Goal: Navigation & Orientation: Find specific page/section

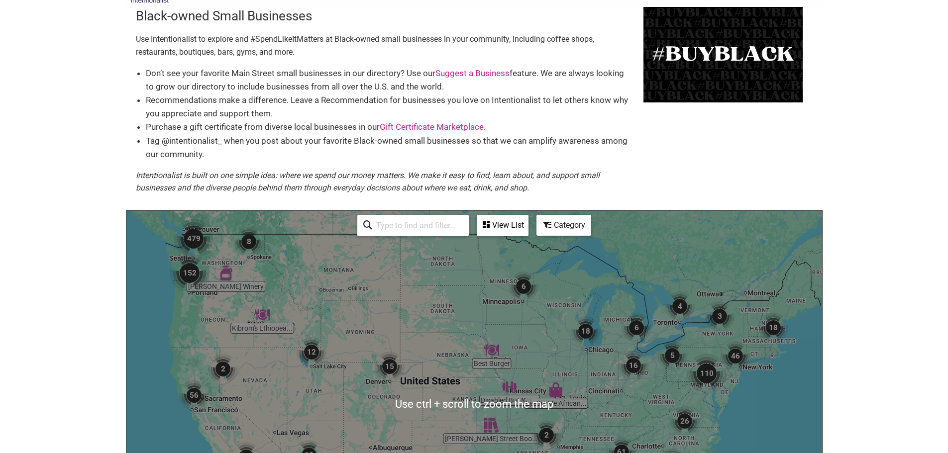
scroll to position [50, 0]
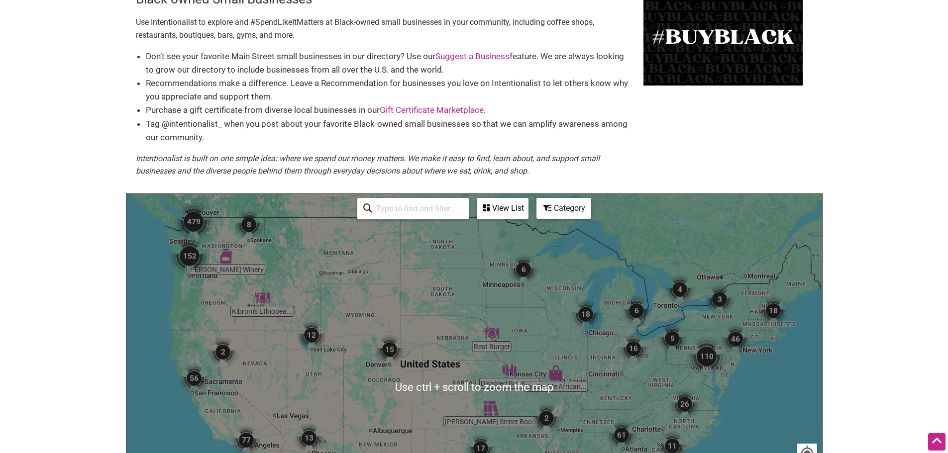
click at [197, 229] on img "479" at bounding box center [194, 222] width 40 height 40
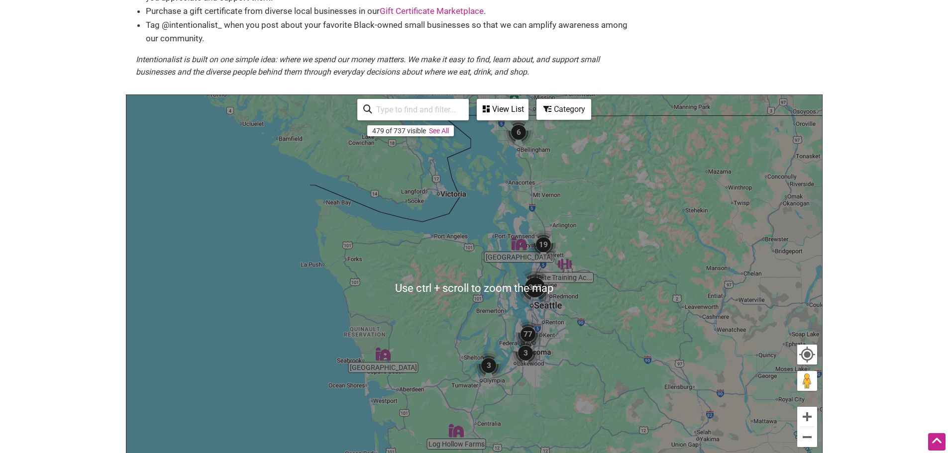
scroll to position [149, 0]
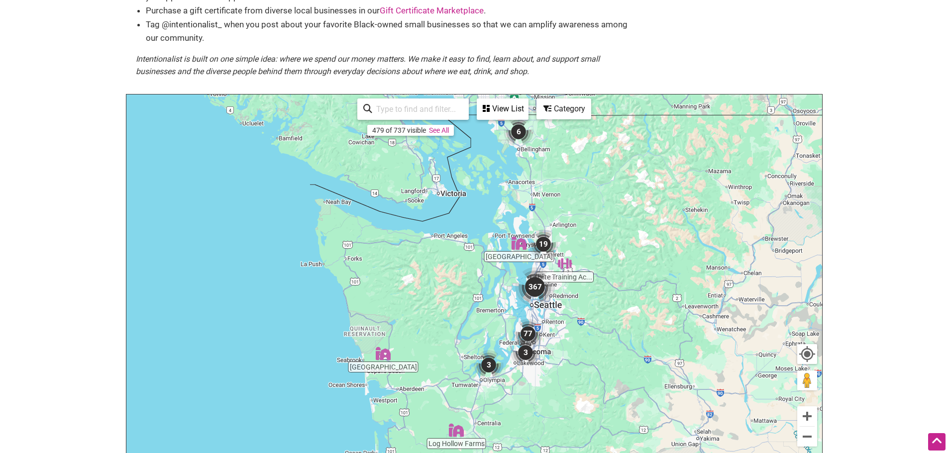
click at [530, 291] on img "367" at bounding box center [535, 287] width 40 height 40
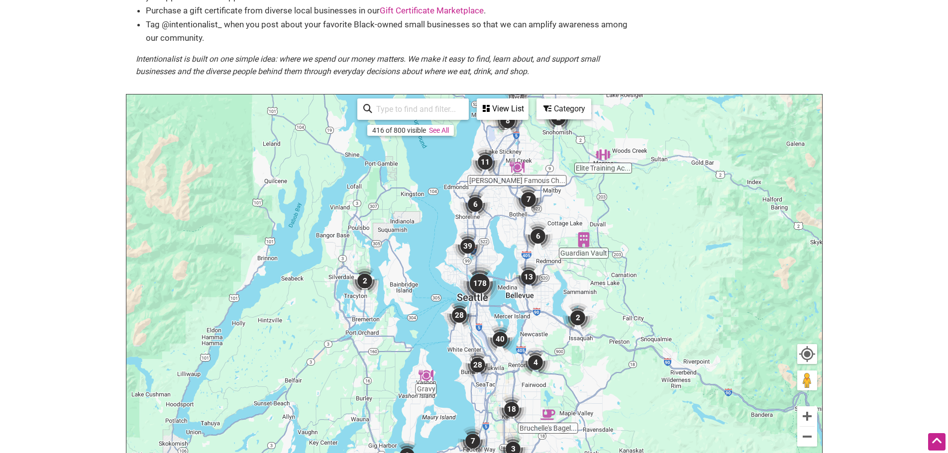
click at [475, 285] on img "178" at bounding box center [480, 284] width 40 height 40
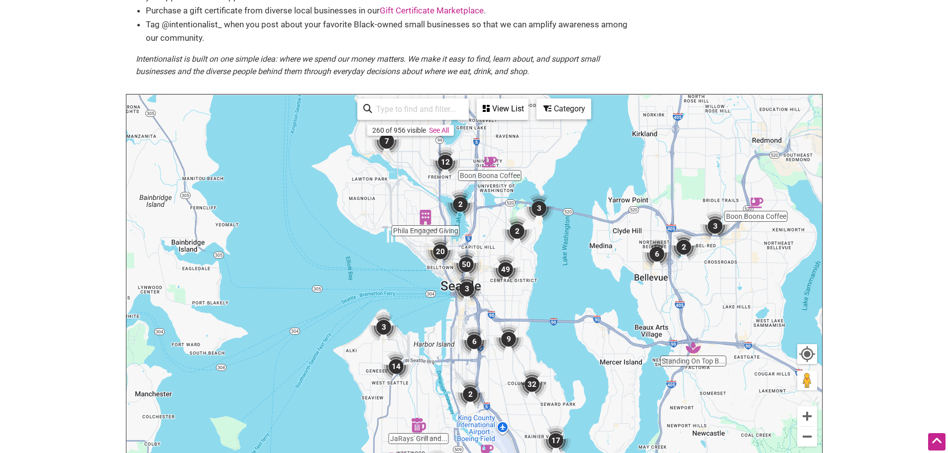
drag, startPoint x: 552, startPoint y: 290, endPoint x: 549, endPoint y: 360, distance: 70.2
click at [549, 359] on div "To navigate, press the arrow keys." at bounding box center [474, 288] width 696 height 387
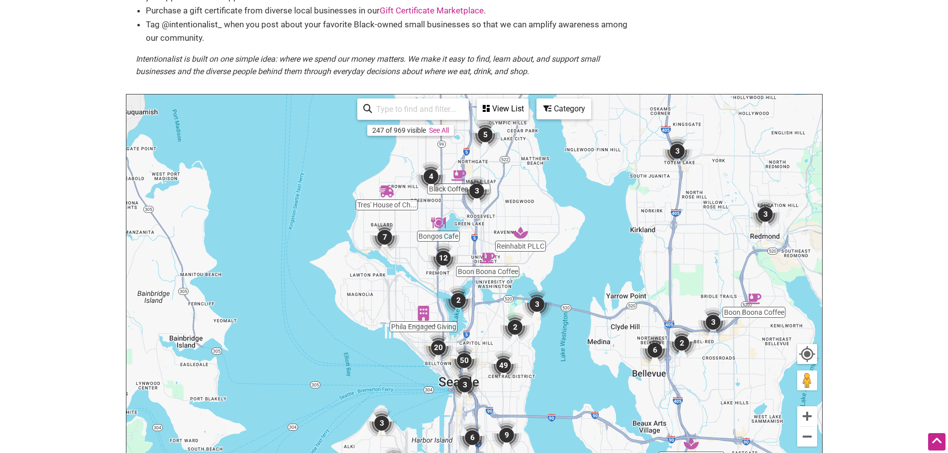
drag, startPoint x: 526, startPoint y: 341, endPoint x: 534, endPoint y: 443, distance: 102.4
click at [534, 443] on div "To navigate, press the arrow keys." at bounding box center [474, 288] width 696 height 387
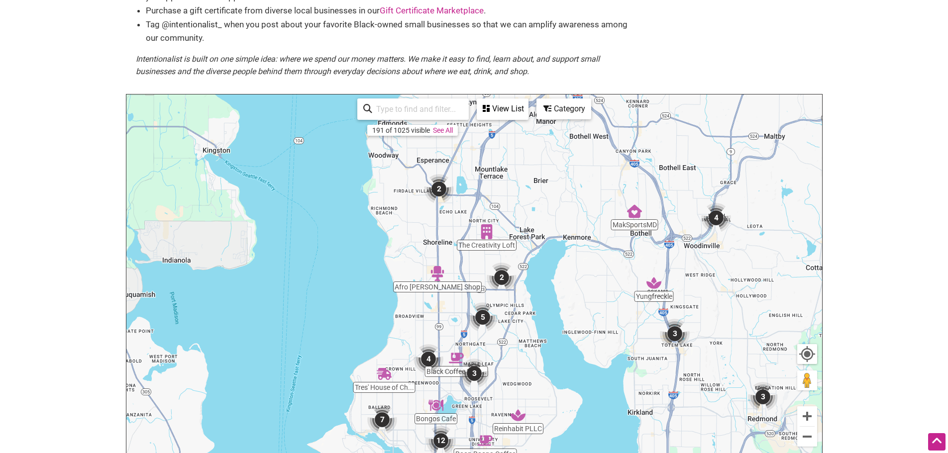
drag, startPoint x: 494, startPoint y: 311, endPoint x: 486, endPoint y: 412, distance: 100.3
click at [486, 412] on div "To navigate, press the arrow keys." at bounding box center [474, 288] width 696 height 387
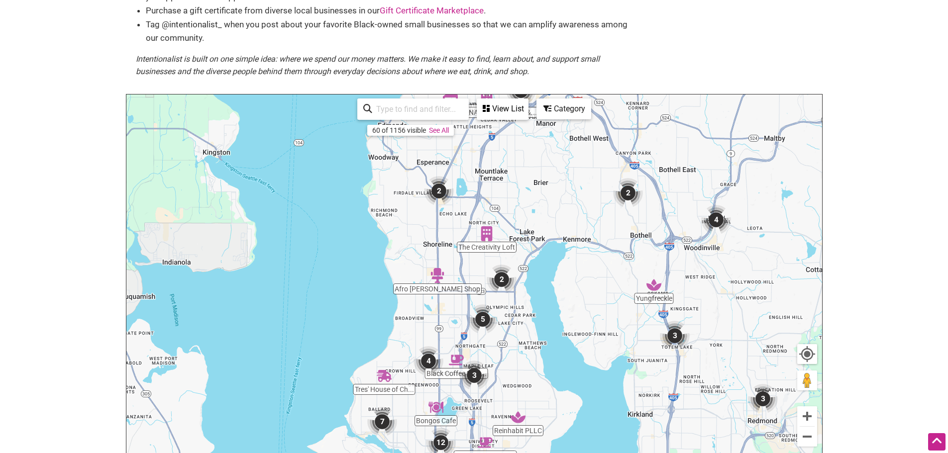
click at [479, 379] on img "3" at bounding box center [474, 376] width 30 height 30
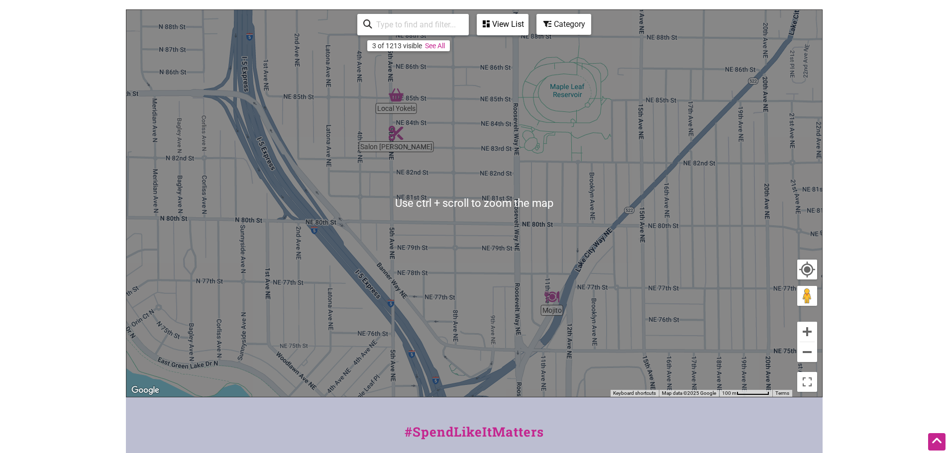
scroll to position [249, 0]
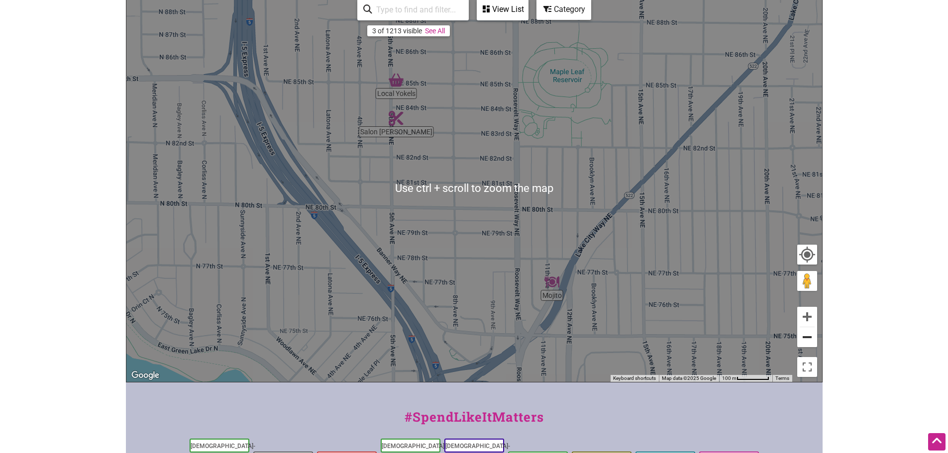
click at [806, 344] on button "Zoom out" at bounding box center [807, 337] width 20 height 20
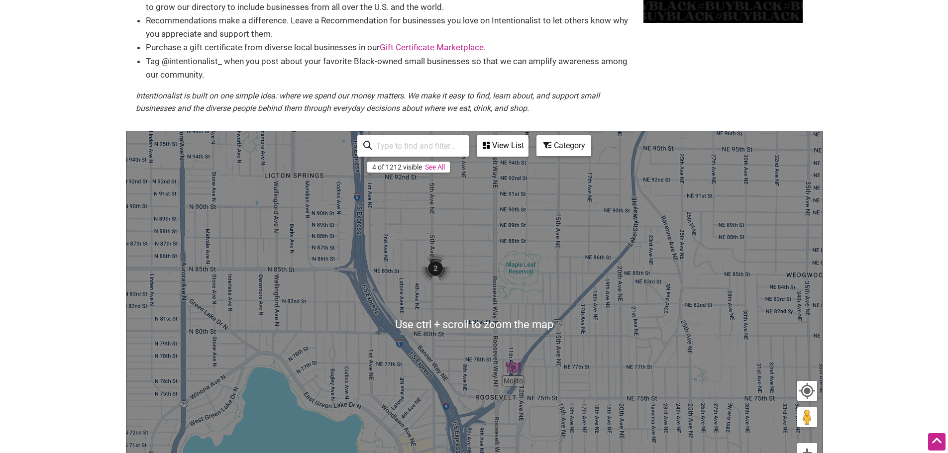
scroll to position [100, 0]
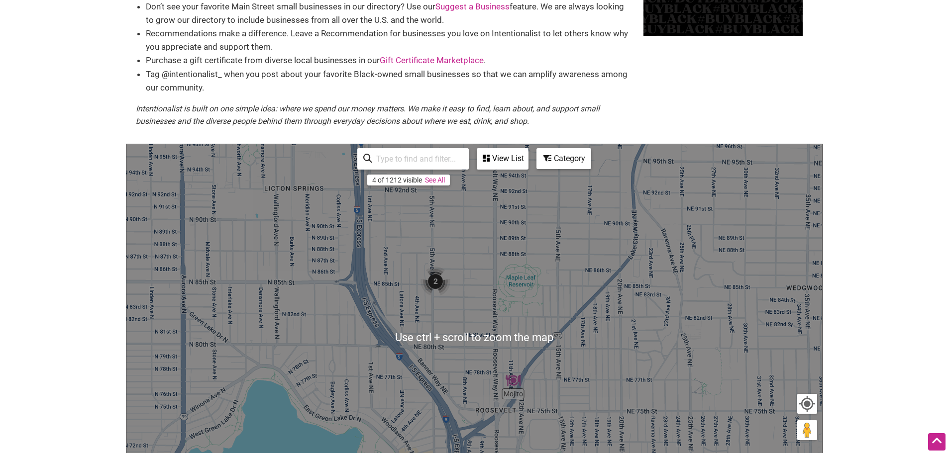
click at [438, 275] on img "2" at bounding box center [435, 282] width 30 height 30
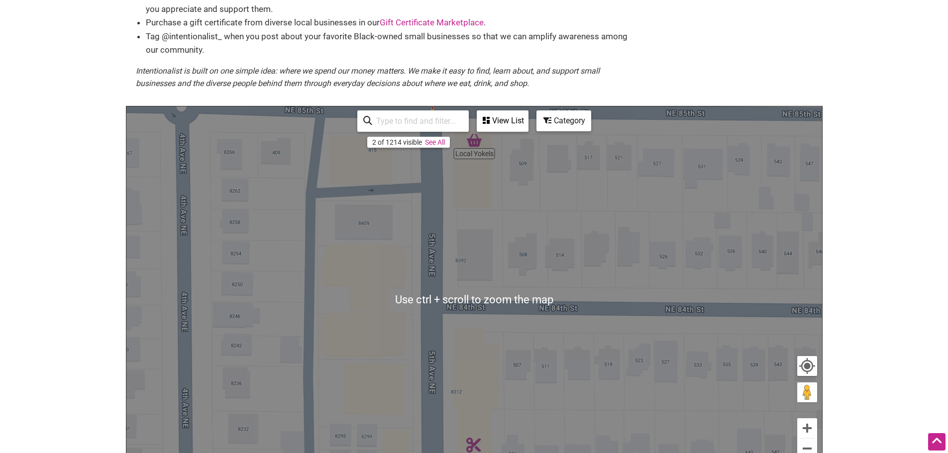
scroll to position [199, 0]
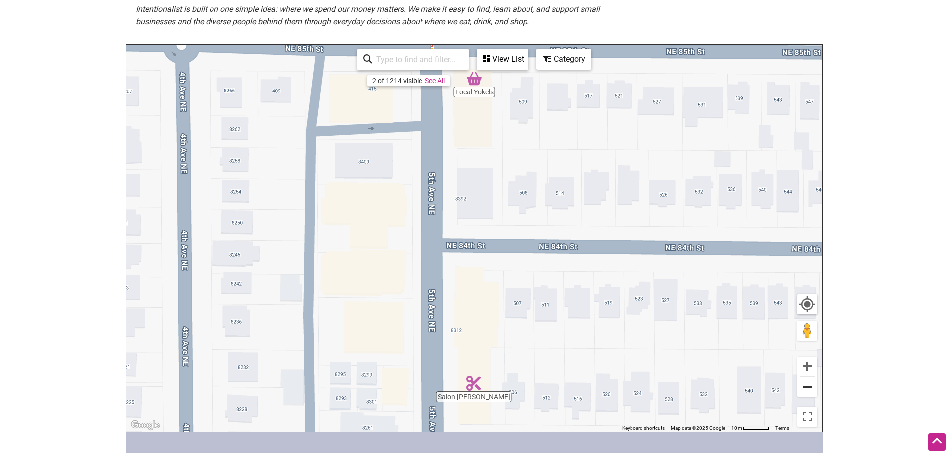
click at [804, 377] on button "Zoom out" at bounding box center [807, 387] width 20 height 20
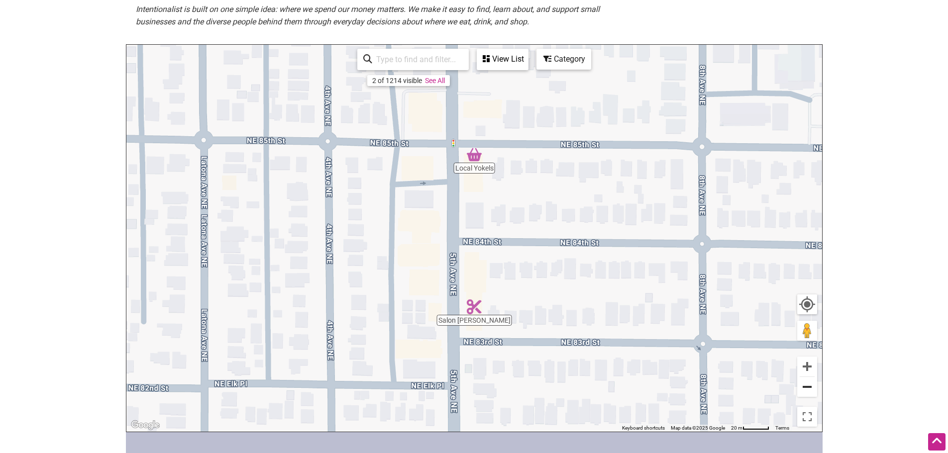
click at [804, 379] on button "Zoom out" at bounding box center [807, 387] width 20 height 20
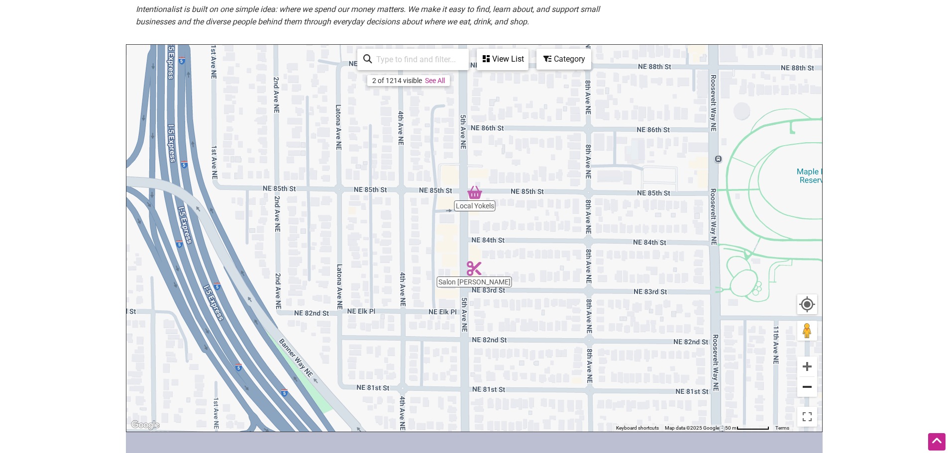
click at [804, 379] on button "Zoom out" at bounding box center [807, 387] width 20 height 20
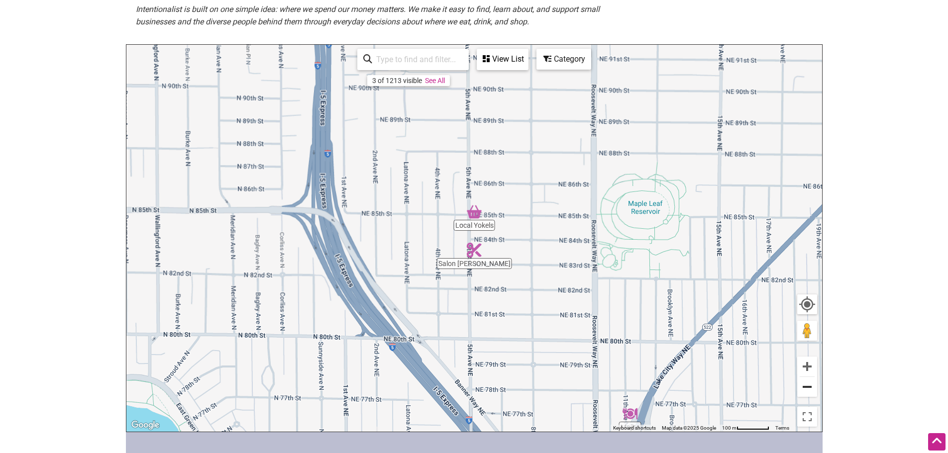
click at [804, 379] on button "Zoom out" at bounding box center [807, 387] width 20 height 20
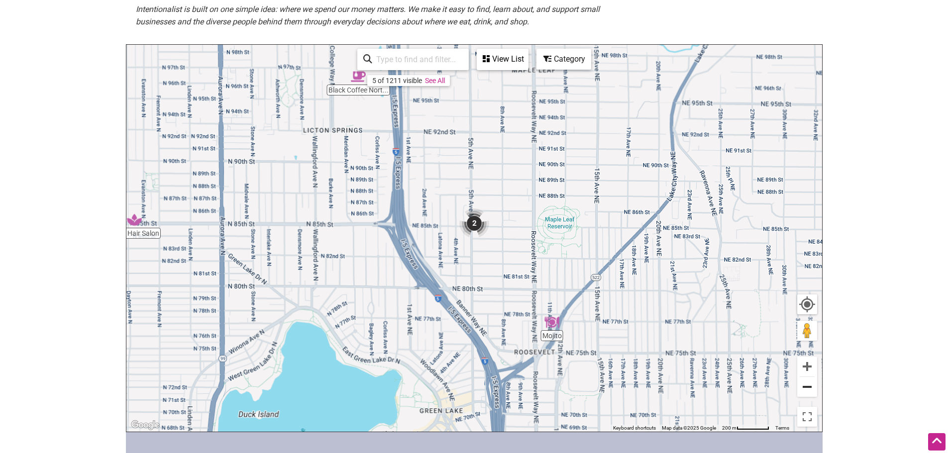
click at [803, 379] on button "Zoom out" at bounding box center [807, 387] width 20 height 20
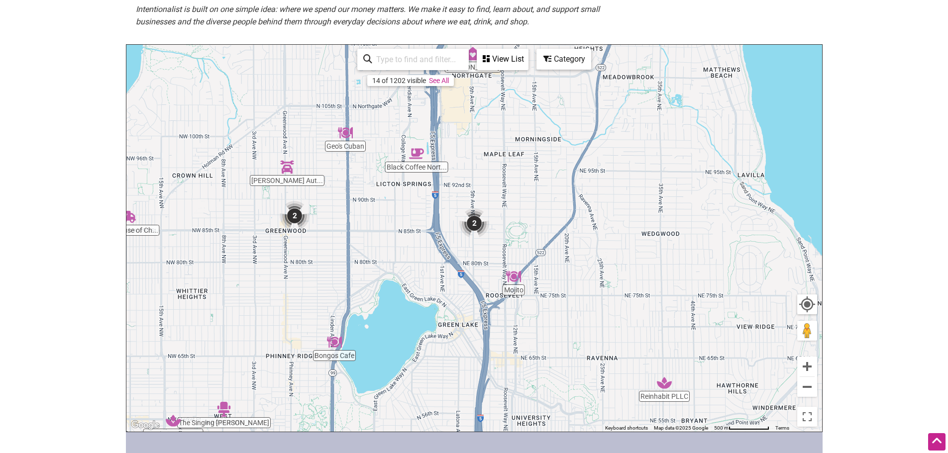
click at [416, 160] on img "Black Coffee Northwest" at bounding box center [416, 153] width 15 height 15
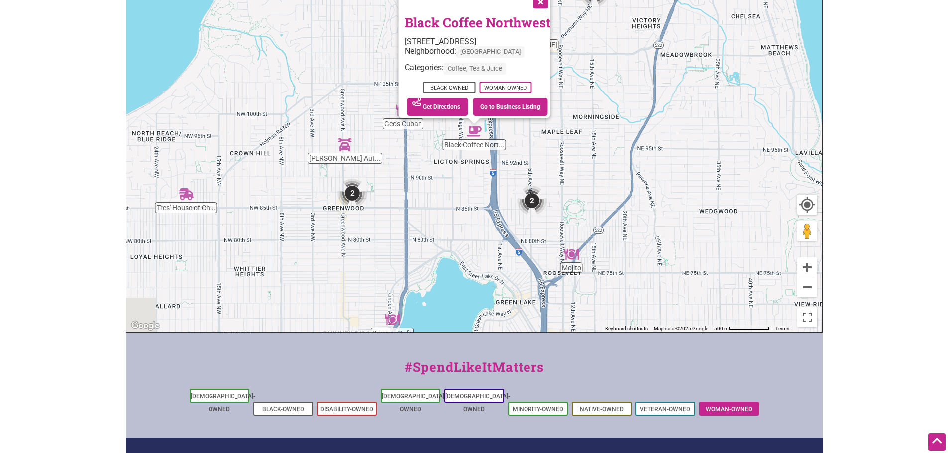
scroll to position [249, 0]
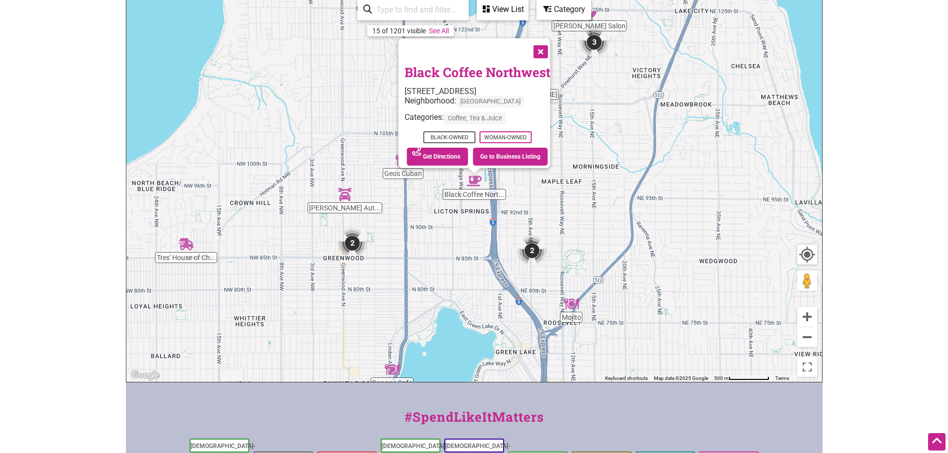
click at [349, 244] on img "2" at bounding box center [352, 243] width 30 height 30
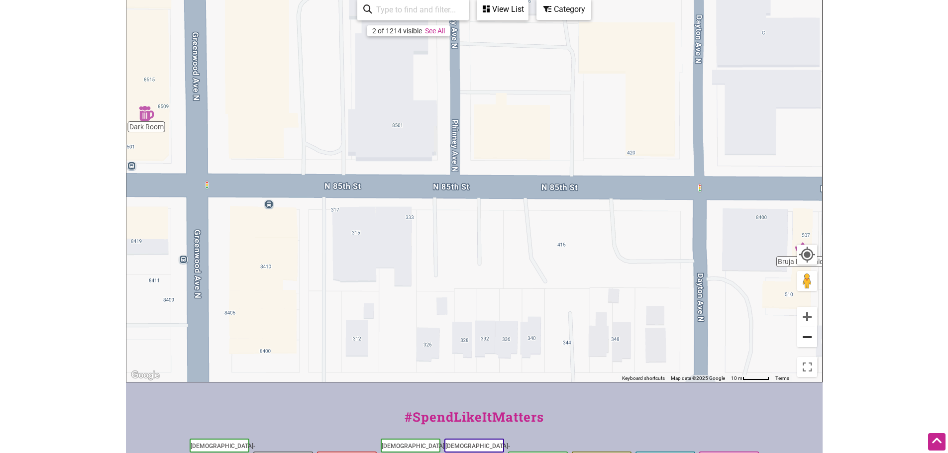
click at [806, 343] on button "Zoom out" at bounding box center [807, 337] width 20 height 20
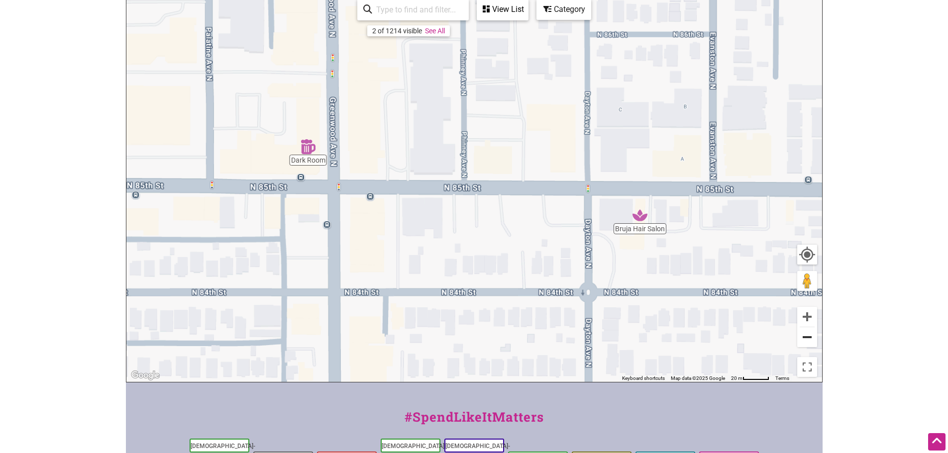
click at [806, 343] on button "Zoom out" at bounding box center [807, 337] width 20 height 20
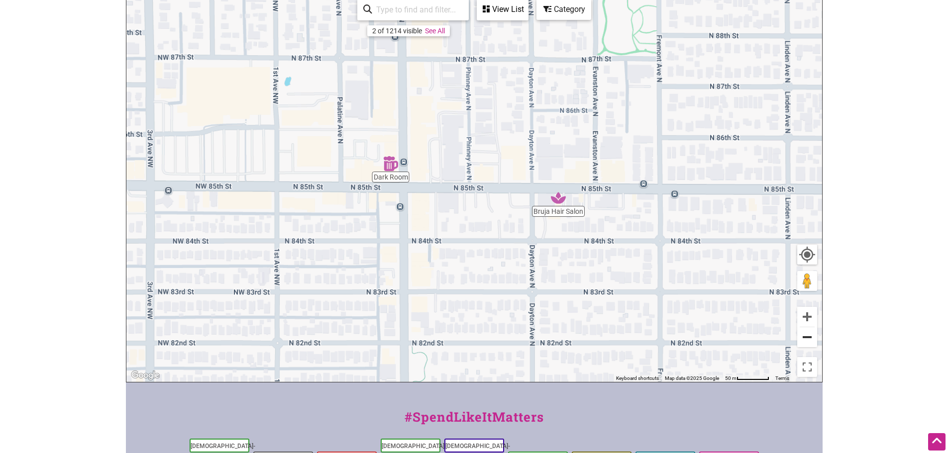
click at [806, 343] on button "Zoom out" at bounding box center [807, 337] width 20 height 20
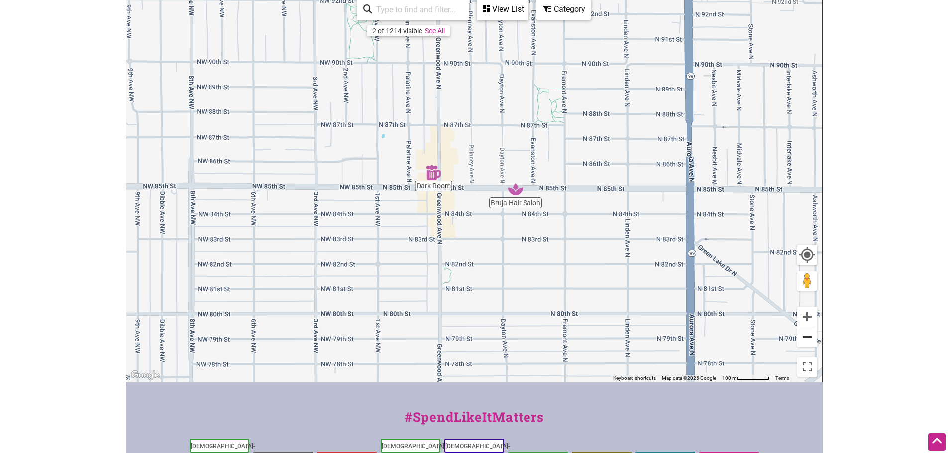
click at [806, 343] on button "Zoom out" at bounding box center [807, 337] width 20 height 20
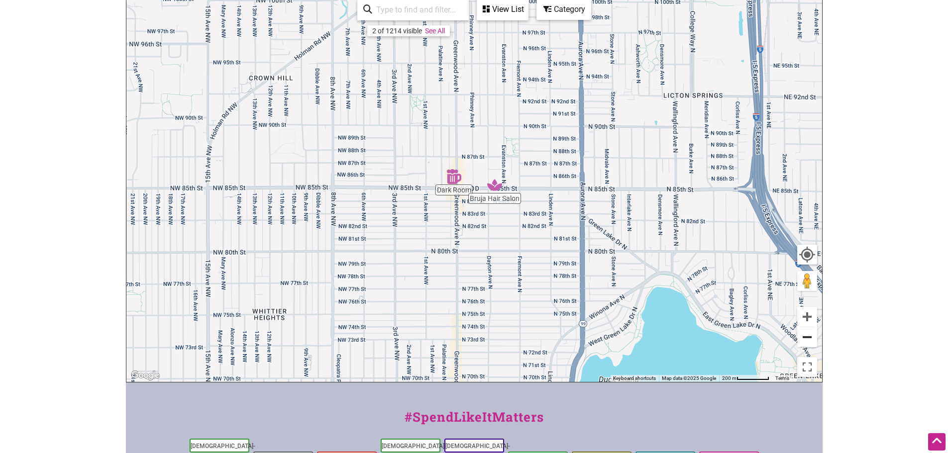
click at [806, 343] on button "Zoom out" at bounding box center [807, 337] width 20 height 20
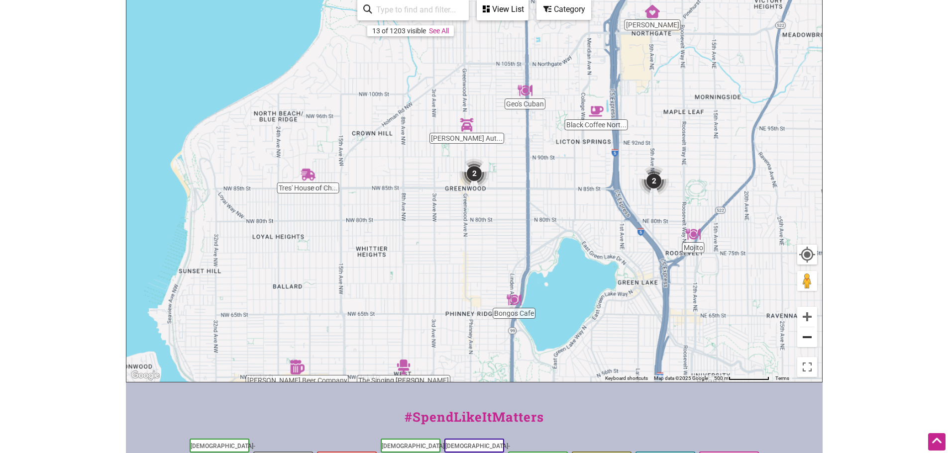
click at [806, 343] on button "Zoom out" at bounding box center [807, 337] width 20 height 20
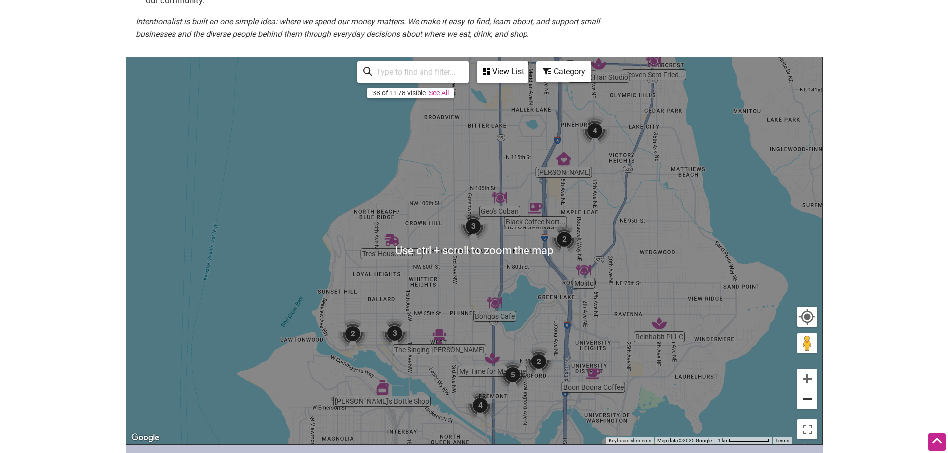
scroll to position [149, 0]
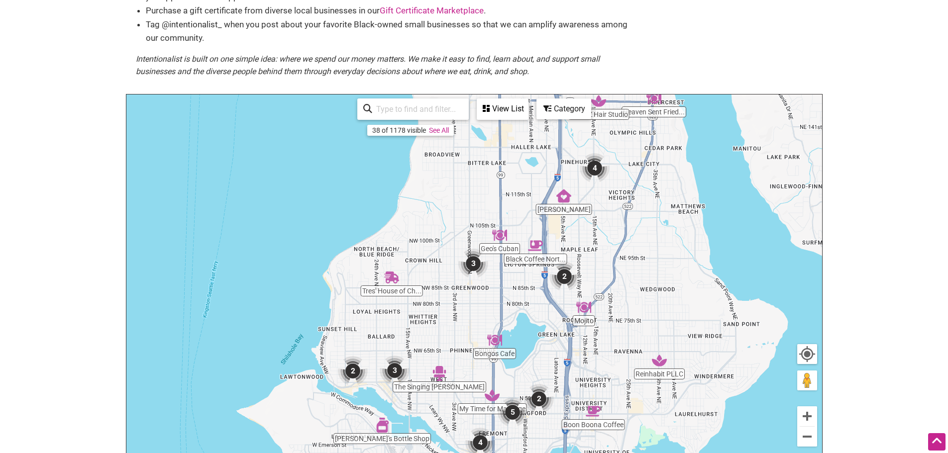
click at [399, 371] on img "3" at bounding box center [395, 371] width 30 height 30
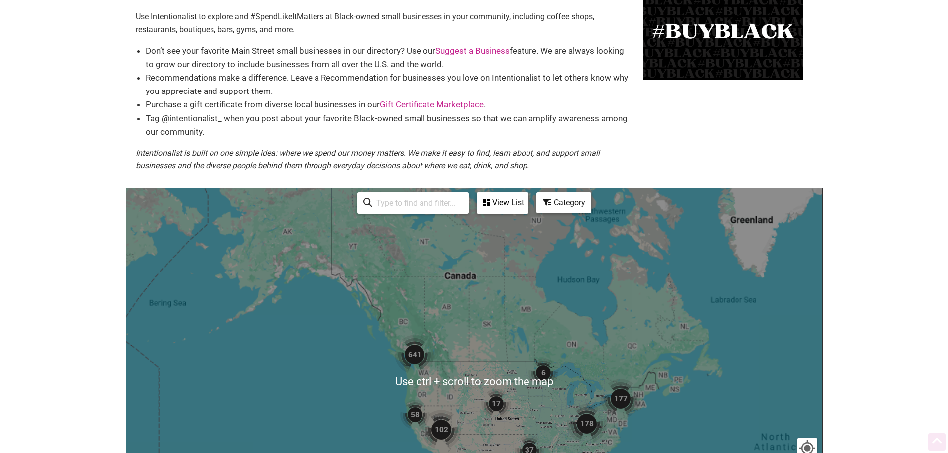
scroll to position [100, 0]
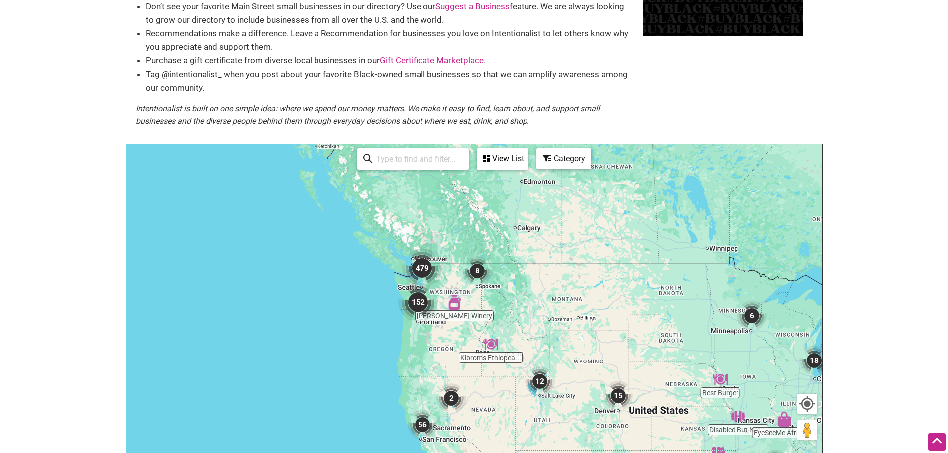
drag, startPoint x: 301, startPoint y: 307, endPoint x: 540, endPoint y: 418, distance: 264.0
click at [540, 418] on div "To navigate, press the arrow keys." at bounding box center [474, 337] width 696 height 387
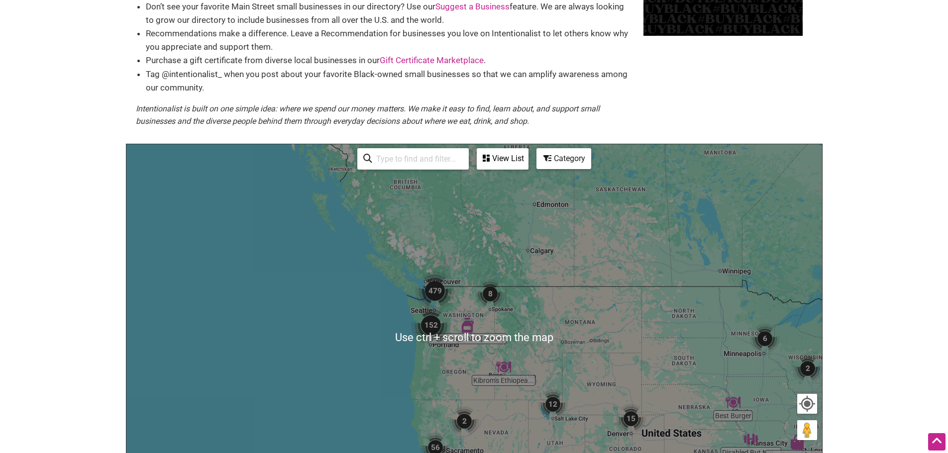
scroll to position [0, 0]
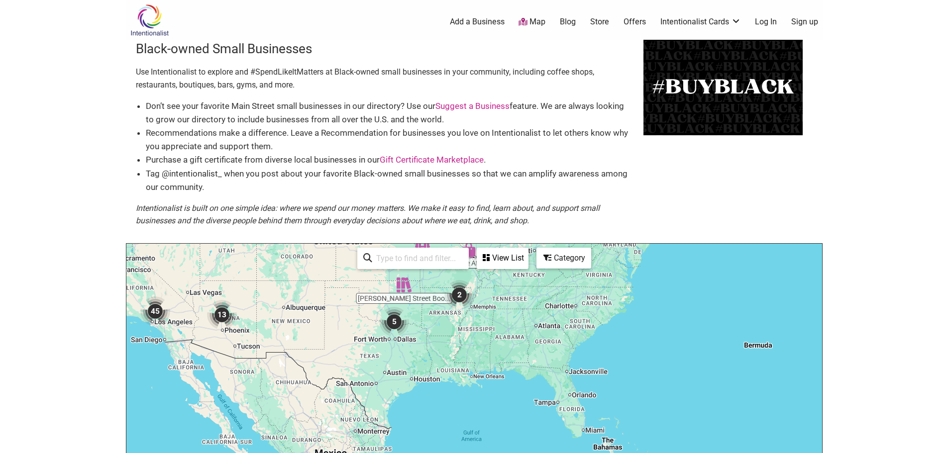
drag, startPoint x: 693, startPoint y: 374, endPoint x: 358, endPoint y: 91, distance: 438.2
click at [360, 80] on div "Black-owned Small Businesses Use Intentionalist to explore and #SpendLikeItMatt…" at bounding box center [474, 336] width 697 height 592
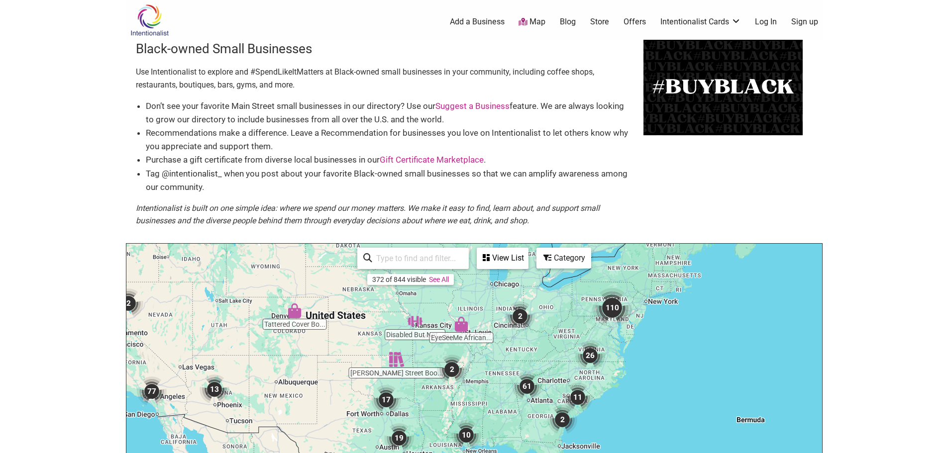
drag, startPoint x: 479, startPoint y: 339, endPoint x: 472, endPoint y: 409, distance: 70.5
click at [472, 412] on div "To navigate, press the arrow keys." at bounding box center [474, 437] width 696 height 387
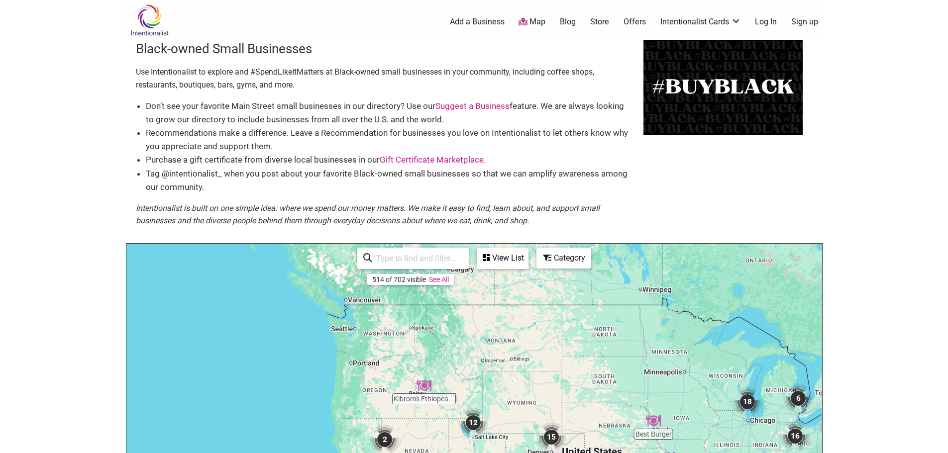
drag, startPoint x: 287, startPoint y: 336, endPoint x: 539, endPoint y: 477, distance: 289.1
click at [539, 453] on html "× Menu 0 Add a Business Map Blog Store Offers Intentionalist Cards Buy Black Ca…" at bounding box center [474, 226] width 948 height 453
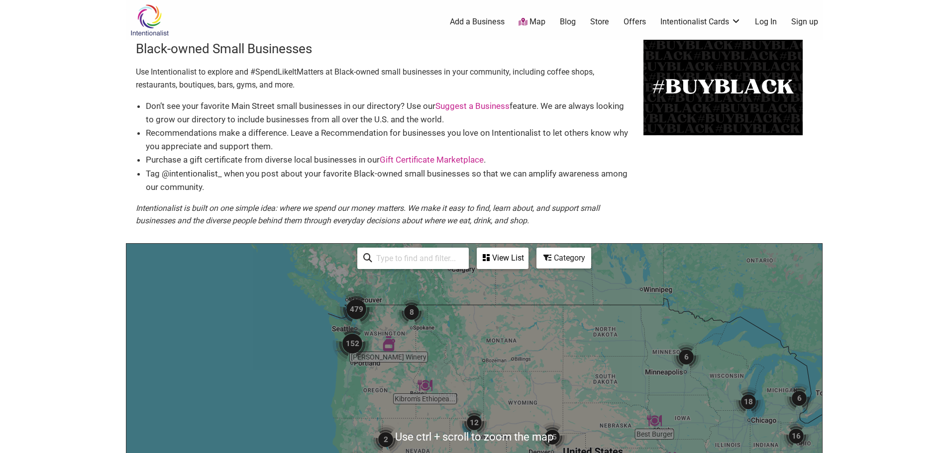
click at [355, 307] on img "479" at bounding box center [356, 310] width 40 height 40
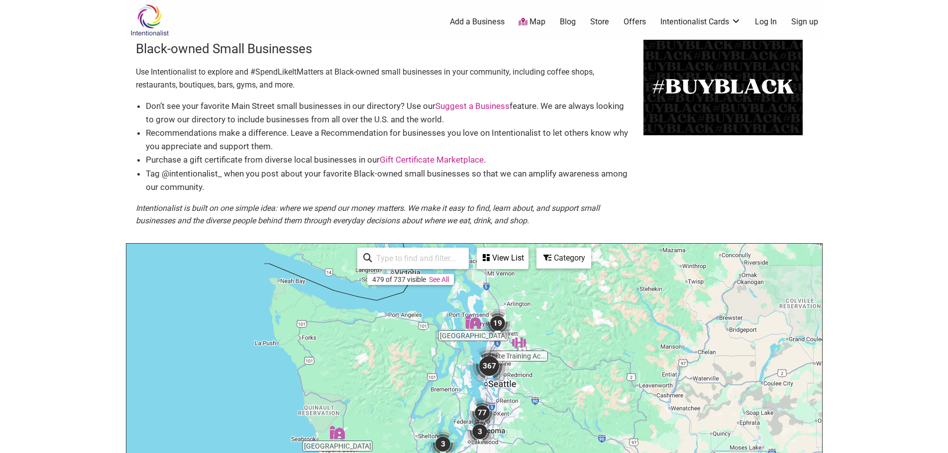
drag, startPoint x: 671, startPoint y: 439, endPoint x: 613, endPoint y: 353, distance: 104.2
click at [614, 353] on div "To navigate, press the arrow keys." at bounding box center [474, 437] width 696 height 387
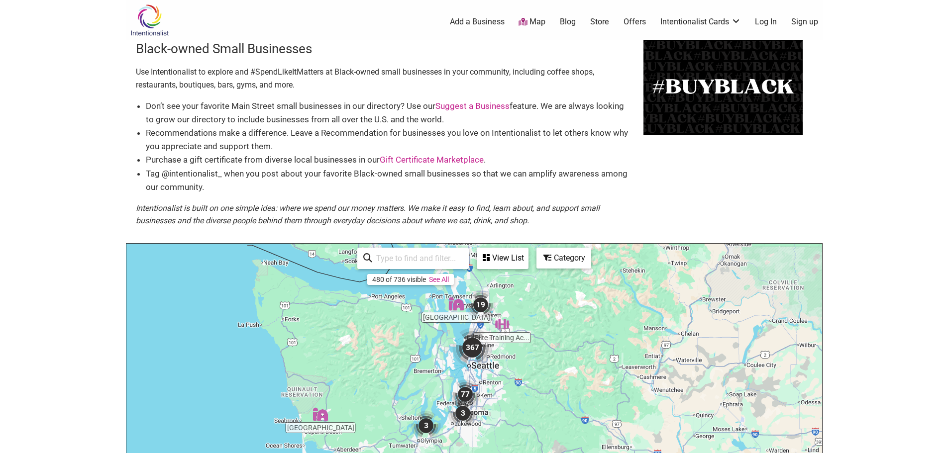
click at [477, 345] on img "367" at bounding box center [472, 348] width 40 height 40
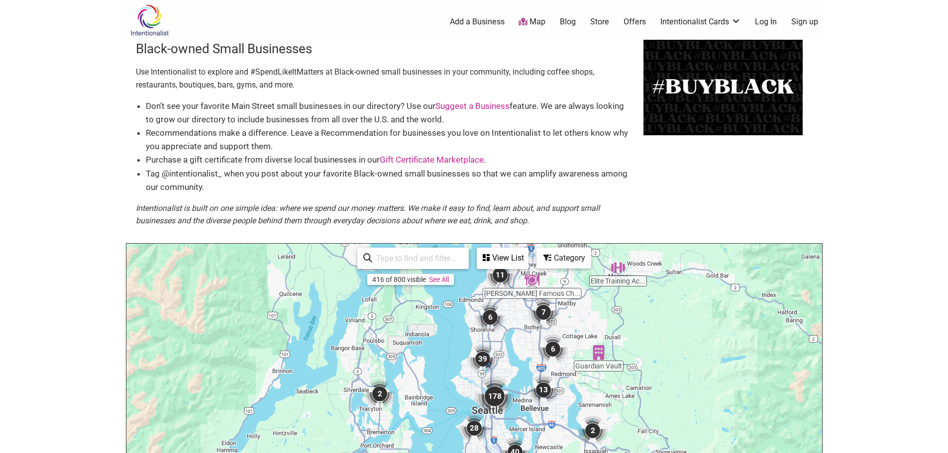
drag, startPoint x: 648, startPoint y: 412, endPoint x: 646, endPoint y: 375, distance: 37.4
click at [657, 377] on div "To navigate, press the arrow keys." at bounding box center [474, 437] width 696 height 387
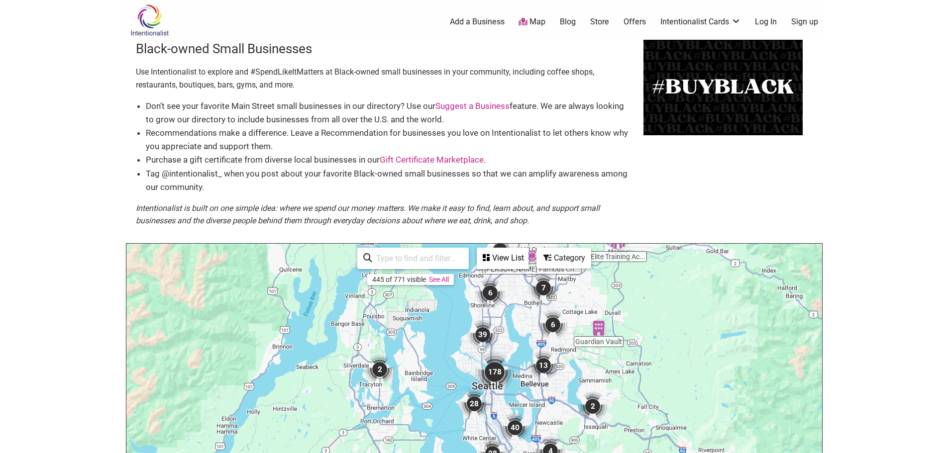
click at [494, 378] on img "178" at bounding box center [495, 372] width 40 height 40
